Goal: Information Seeking & Learning: Check status

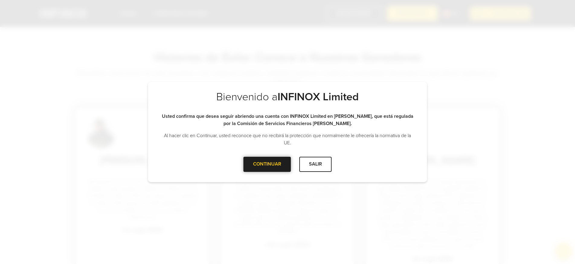
click at [267, 164] on div at bounding box center [267, 164] width 0 height 0
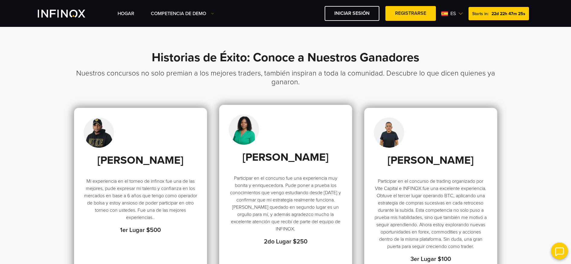
click at [228, 158] on div "Anyi Hidalgo Rengifo Participar en el concurso fue una experiencia muy bonita y…" at bounding box center [285, 190] width 133 height 170
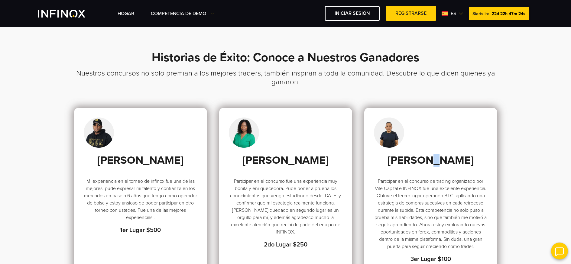
drag, startPoint x: 420, startPoint y: 162, endPoint x: 363, endPoint y: 163, distance: 57.1
click at [417, 163] on h3 "[PERSON_NAME] del [PERSON_NAME]" at bounding box center [431, 160] width 114 height 13
drag, startPoint x: 473, startPoint y: 11, endPoint x: 476, endPoint y: 76, distance: 64.4
click at [488, 11] on span "Starts in:" at bounding box center [481, 13] width 16 height 5
click at [473, 93] on h3 "Nuestros concursos no solo premian a los mejores traders, también inspiran a to…" at bounding box center [285, 88] width 423 height 39
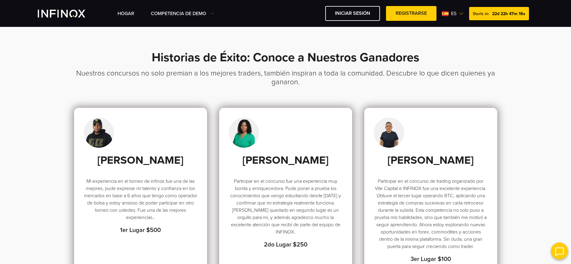
click at [459, 11] on img at bounding box center [461, 13] width 5 height 5
click at [509, 43] on link "English" at bounding box center [512, 43] width 15 height 7
click at [460, 12] on img at bounding box center [461, 13] width 5 height 5
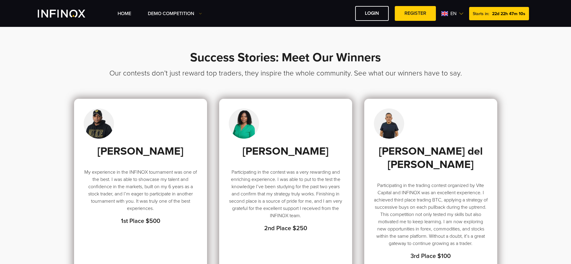
click at [453, 13] on span "en" at bounding box center [453, 13] width 11 height 7
click at [501, 55] on div "Español" at bounding box center [507, 53] width 27 height 7
drag, startPoint x: 472, startPoint y: 15, endPoint x: 451, endPoint y: 11, distance: 21.5
click at [490, 15] on div "Starts in: 22d 22h 47m 6s" at bounding box center [500, 13] width 58 height 13
click at [463, 14] on img at bounding box center [462, 13] width 5 height 5
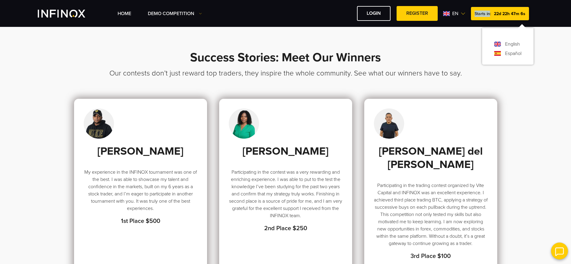
click at [462, 14] on img at bounding box center [462, 13] width 5 height 5
click at [462, 14] on img at bounding box center [463, 13] width 5 height 5
click at [511, 53] on link "Español" at bounding box center [513, 53] width 16 height 7
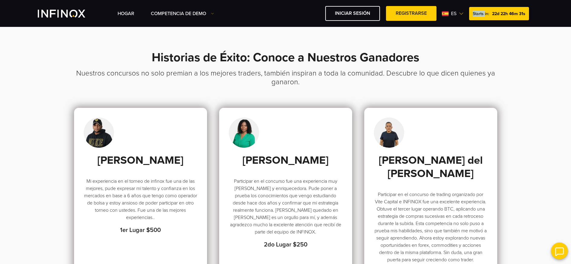
drag, startPoint x: 471, startPoint y: 13, endPoint x: 484, endPoint y: 14, distance: 13.3
click at [484, 14] on div "Starts in: 22d 22h 46m 31s" at bounding box center [499, 13] width 60 height 13
drag, startPoint x: 478, startPoint y: 15, endPoint x: 473, endPoint y: 14, distance: 4.6
click at [478, 15] on span "Starts in:" at bounding box center [480, 13] width 16 height 5
drag, startPoint x: 473, startPoint y: 14, endPoint x: 465, endPoint y: 14, distance: 8.2
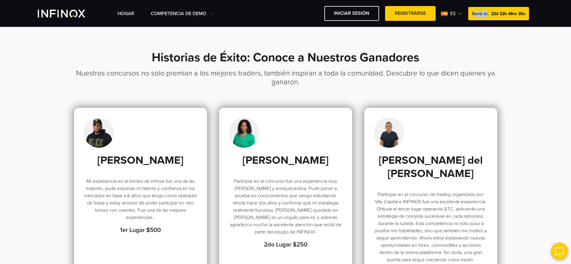
click at [488, 16] on div "Starts in: 22d 22h 46m 30s" at bounding box center [498, 13] width 61 height 13
drag, startPoint x: 467, startPoint y: 14, endPoint x: 474, endPoint y: 14, distance: 7.2
click at [474, 14] on div "Hogar Competencia de Demo Participar Starts in: es English" at bounding box center [326, 13] width 416 height 15
click at [474, 14] on span "Starts in:" at bounding box center [480, 13] width 16 height 5
click at [473, 14] on span "Starts in:" at bounding box center [480, 13] width 16 height 5
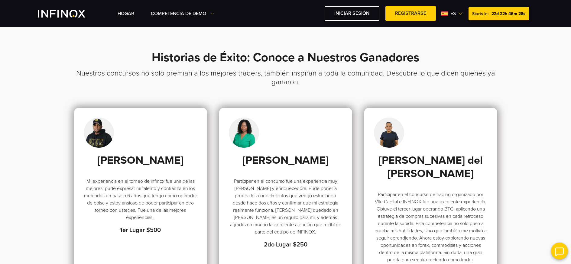
click at [473, 14] on span "Starts in:" at bounding box center [480, 13] width 16 height 5
click at [471, 14] on div "Starts in: 22d 22h 46m 27s" at bounding box center [498, 13] width 60 height 13
drag, startPoint x: 471, startPoint y: 14, endPoint x: 488, endPoint y: 16, distance: 17.1
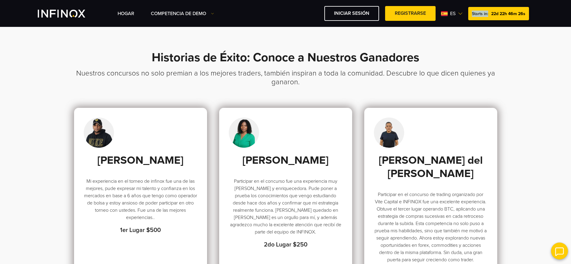
click at [488, 16] on div "Starts in: 22d 22h 46m 26s" at bounding box center [498, 13] width 61 height 13
copy span "Starts in:"
click at [470, 17] on div "Starts in: 22d 22h 46m 22s" at bounding box center [498, 13] width 60 height 13
drag, startPoint x: 470, startPoint y: 15, endPoint x: 491, endPoint y: 16, distance: 20.3
click at [491, 16] on div "Starts in: 22d 22h 46m 21s" at bounding box center [499, 13] width 60 height 13
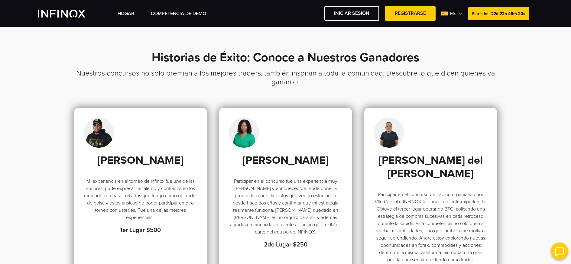
click at [474, 13] on span "Starts in:" at bounding box center [480, 13] width 16 height 5
click at [474, 12] on span "Starts in:" at bounding box center [480, 13] width 16 height 5
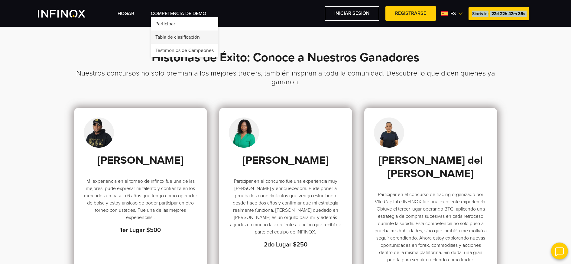
click at [168, 39] on link "Tabla de clasificación" at bounding box center [184, 37] width 67 height 13
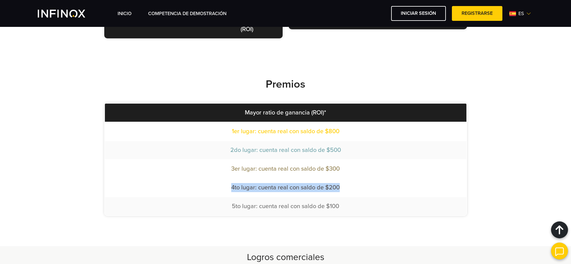
drag, startPoint x: 338, startPoint y: 199, endPoint x: 324, endPoint y: 208, distance: 17.5
click at [231, 179] on tbody "1er lugar: cuenta real con saldo de $800 2do lugar: cuenta real con saldo de $5…" at bounding box center [285, 168] width 361 height 93
drag, startPoint x: 331, startPoint y: 208, endPoint x: 355, endPoint y: 207, distance: 23.6
click at [331, 208] on span "5to lugar: cuenta real con saldo de $100" at bounding box center [285, 206] width 107 height 7
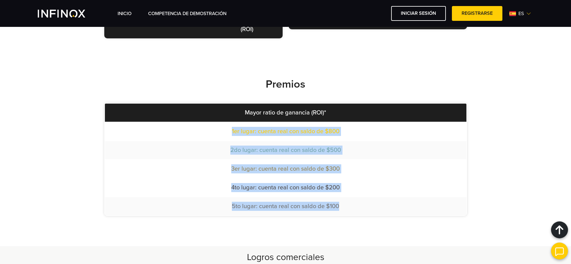
drag, startPoint x: 355, startPoint y: 207, endPoint x: 225, endPoint y: 127, distance: 152.3
click at [224, 127] on tbody "1er lugar: cuenta real con saldo de $800 2do lugar: cuenta real con saldo de $5…" at bounding box center [285, 168] width 361 height 93
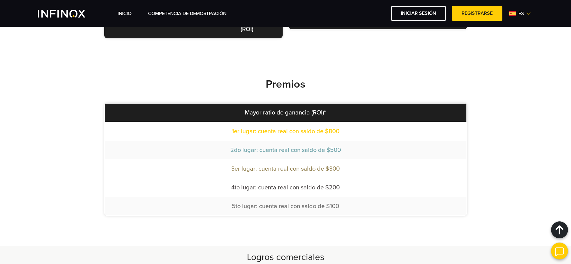
drag, startPoint x: 245, startPoint y: 138, endPoint x: 240, endPoint y: 146, distance: 9.6
click at [245, 138] on td "1er lugar: cuenta real con saldo de $800" at bounding box center [285, 131] width 361 height 18
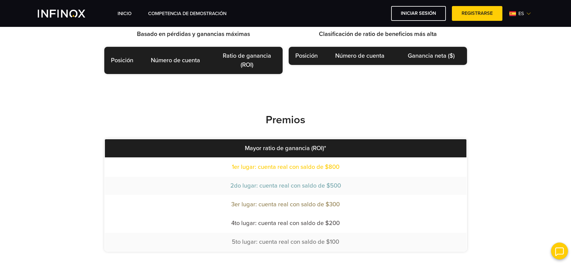
scroll to position [262, 0]
